Goal: Navigation & Orientation: Find specific page/section

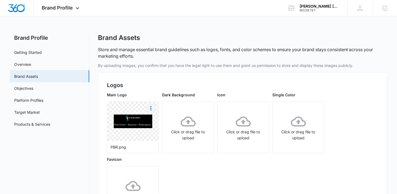
click at [151, 110] on icon "More" at bounding box center [150, 108] width 1 height 4
click at [165, 126] on button "Download" at bounding box center [165, 124] width 37 height 8
click at [131, 120] on img at bounding box center [133, 122] width 38 height 14
click at [61, 8] on span "Brand Profile" at bounding box center [57, 8] width 31 height 6
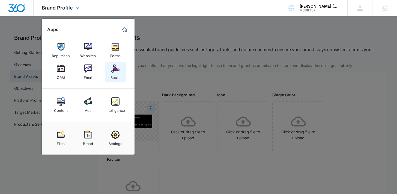
click at [119, 71] on img at bounding box center [115, 69] width 8 height 8
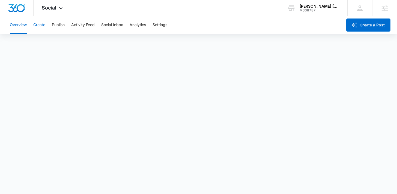
click at [33, 26] on div "Overview Create Publish Activity Feed Social Inbox Analytics Settings" at bounding box center [175, 24] width 336 height 17
click at [41, 23] on button "Create" at bounding box center [39, 24] width 12 height 17
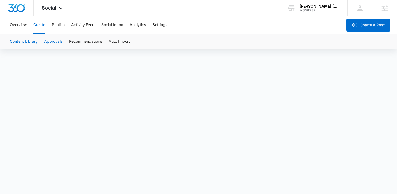
click at [56, 41] on button "Approvals" at bounding box center [53, 41] width 18 height 15
click at [89, 41] on button "Recommendations" at bounding box center [85, 41] width 33 height 15
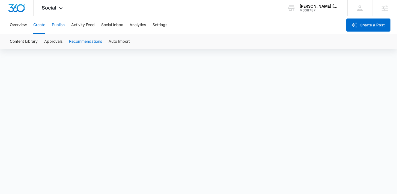
click at [62, 25] on button "Publish" at bounding box center [58, 24] width 13 height 17
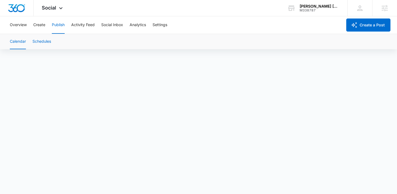
click at [41, 41] on button "Schedules" at bounding box center [41, 41] width 19 height 15
click at [46, 27] on div "Overview Create Publish Activity Feed Social Inbox Analytics Settings" at bounding box center [175, 24] width 336 height 17
click at [44, 25] on button "Create" at bounding box center [39, 24] width 12 height 17
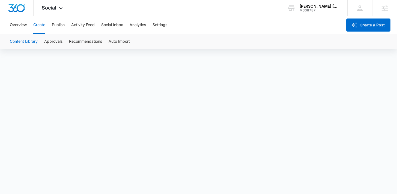
click at [66, 25] on div "Overview Create Publish Activity Feed Social Inbox Analytics Settings" at bounding box center [175, 24] width 336 height 17
click at [58, 26] on button "Publish" at bounding box center [58, 24] width 13 height 17
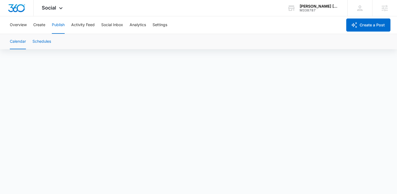
click at [42, 41] on button "Schedules" at bounding box center [41, 41] width 19 height 15
click at [42, 44] on button "Schedules" at bounding box center [41, 41] width 19 height 15
click at [20, 43] on button "Calendar" at bounding box center [18, 41] width 16 height 15
click at [43, 44] on button "Schedules" at bounding box center [41, 41] width 19 height 15
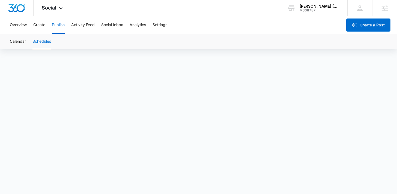
click at [30, 28] on div "Overview Create Publish Activity Feed Social Inbox Analytics Settings" at bounding box center [175, 24] width 336 height 17
click at [40, 23] on button "Create" at bounding box center [39, 24] width 12 height 17
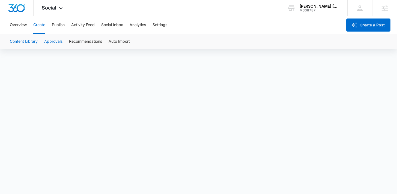
click at [51, 41] on button "Approvals" at bounding box center [53, 41] width 18 height 15
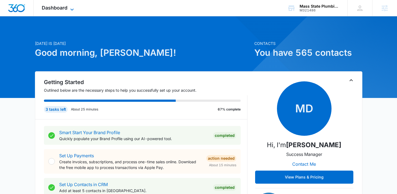
click at [50, 7] on span "Dashboard" at bounding box center [55, 8] width 26 height 6
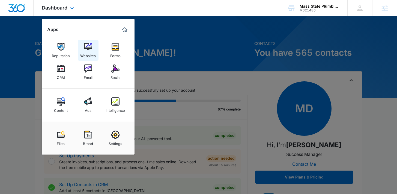
click at [91, 45] on img at bounding box center [88, 47] width 8 height 8
